Goal: Information Seeking & Learning: Learn about a topic

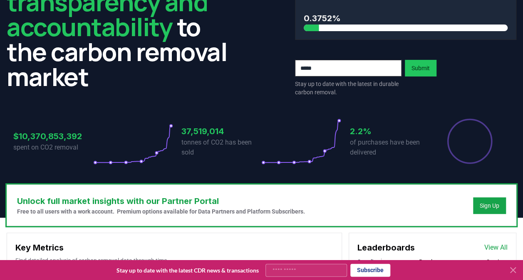
scroll to position [208, 0]
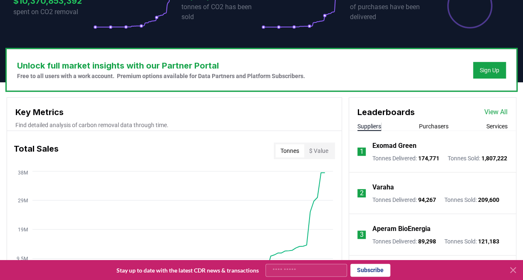
click at [434, 125] on button "Purchasers" at bounding box center [434, 126] width 30 height 8
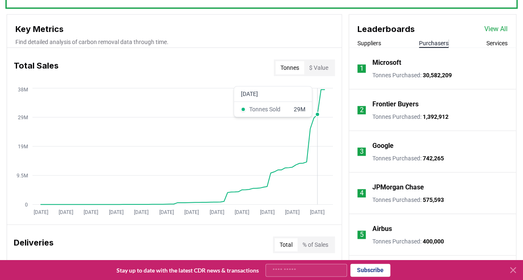
scroll to position [249, 0]
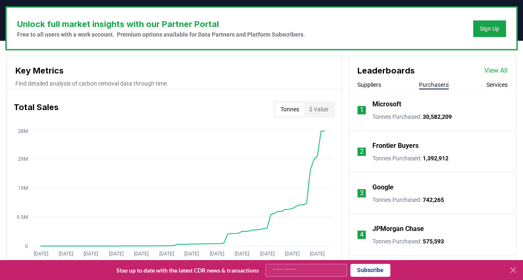
click at [493, 70] on link "View All" at bounding box center [495, 71] width 23 height 10
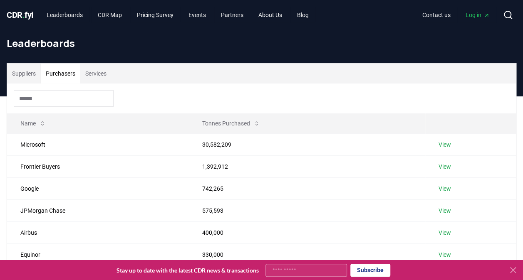
click at [66, 72] on button "Purchasers" at bounding box center [60, 74] width 39 height 20
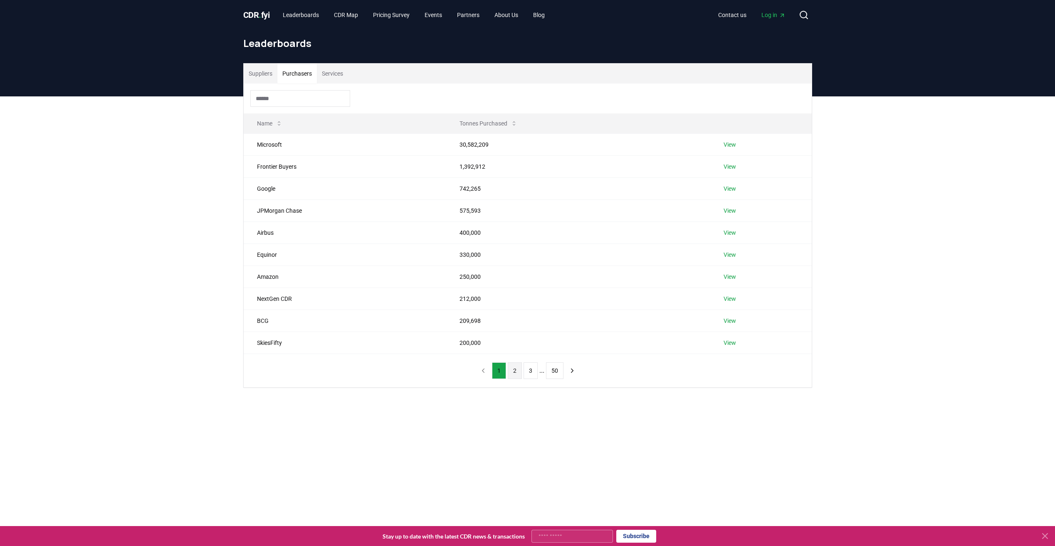
click at [517, 280] on button "2" at bounding box center [515, 371] width 14 height 17
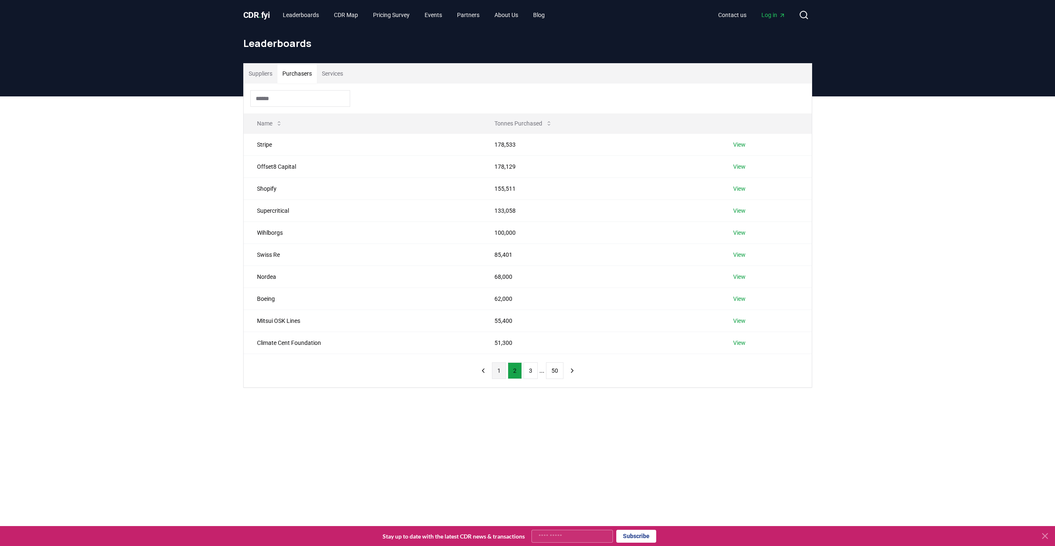
click at [504, 280] on button "1" at bounding box center [499, 371] width 14 height 17
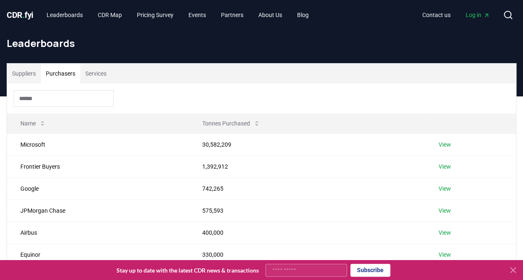
click at [488, 13] on icon "Main" at bounding box center [486, 15] width 7 height 7
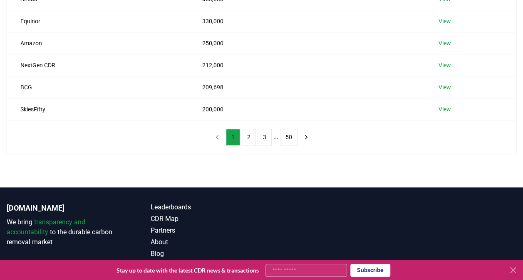
scroll to position [260, 0]
